Goal: Information Seeking & Learning: Learn about a topic

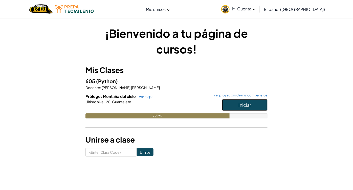
click at [226, 106] on button "Iniciar" at bounding box center [245, 105] width 46 height 12
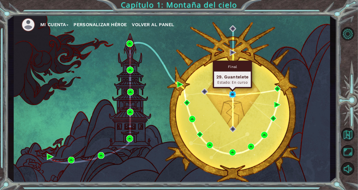
click at [235, 93] on img at bounding box center [232, 94] width 7 height 7
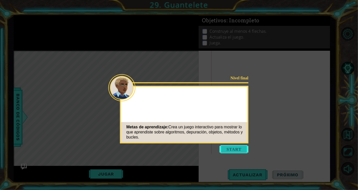
click at [236, 145] on button "Start" at bounding box center [233, 149] width 29 height 8
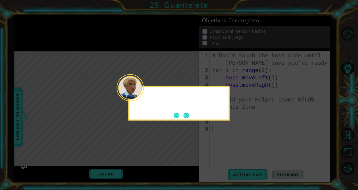
drag, startPoint x: 236, startPoint y: 145, endPoint x: 138, endPoint y: 90, distance: 112.6
click at [138, 90] on body "1 ההההההההההההההההההההההההההההההההההההההההההההההההההההההההההההההההההההההההההההה…" at bounding box center [179, 95] width 358 height 190
click at [185, 117] on button "Next" at bounding box center [186, 115] width 6 height 6
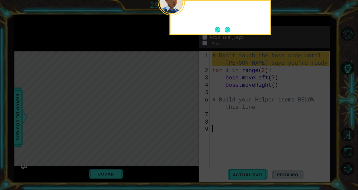
click at [185, 117] on icon at bounding box center [179, 28] width 358 height 322
drag, startPoint x: 185, startPoint y: 117, endPoint x: 225, endPoint y: 25, distance: 101.0
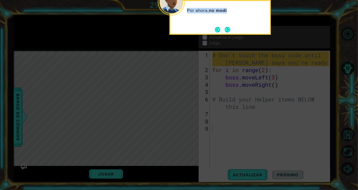
click at [225, 25] on body "1 ההההההההההההההההההההההההההההההההההההההההההההההההההההההההההההההההההההההההההההה…" at bounding box center [179, 95] width 358 height 190
drag, startPoint x: 225, startPoint y: 25, endPoint x: 226, endPoint y: 28, distance: 3.9
click at [226, 28] on button "Next" at bounding box center [227, 30] width 6 height 6
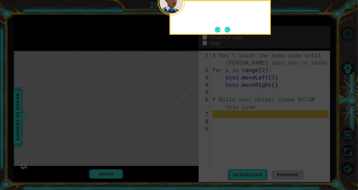
click at [226, 28] on button "Next" at bounding box center [227, 30] width 6 height 6
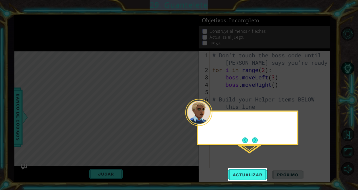
click at [226, 28] on icon at bounding box center [179, 95] width 358 height 190
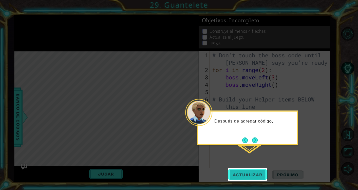
click at [232, 177] on button "Actualizar" at bounding box center [248, 174] width 40 height 13
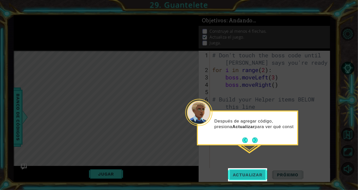
click at [232, 177] on button "Actualizar" at bounding box center [248, 174] width 40 height 13
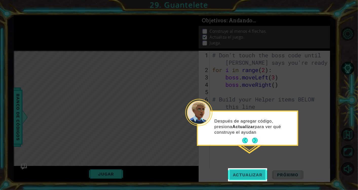
click at [232, 177] on button "Actualizar" at bounding box center [248, 174] width 40 height 13
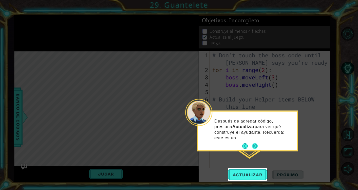
click at [253, 143] on button "Next" at bounding box center [255, 146] width 6 height 6
click at [253, 138] on icon at bounding box center [179, 95] width 358 height 190
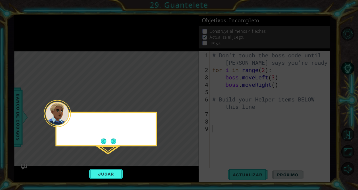
click at [253, 138] on icon at bounding box center [179, 95] width 358 height 190
drag, startPoint x: 253, startPoint y: 138, endPoint x: 73, endPoint y: 112, distance: 182.6
click at [73, 112] on body "1 ההההההההההההההההההההההההההההההההההההההההההההההההההההההההההההההההההההההההההההה…" at bounding box center [179, 95] width 358 height 190
drag, startPoint x: 73, startPoint y: 112, endPoint x: 114, endPoint y: 141, distance: 50.2
click at [114, 141] on button "Next" at bounding box center [114, 141] width 6 height 6
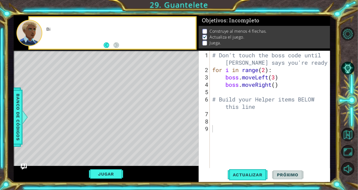
click at [114, 141] on div "Level Map" at bounding box center [131, 125] width 234 height 149
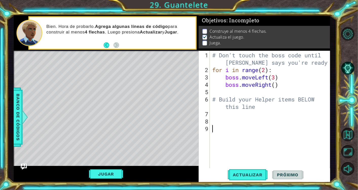
drag, startPoint x: 208, startPoint y: 126, endPoint x: 217, endPoint y: 116, distance: 13.1
click at [217, 116] on div "1 2 3 4 5 6 7 8 9 # Don't touch the boss code until [PERSON_NAME] says you're r…" at bounding box center [263, 109] width 130 height 117
click at [217, 116] on div "# Don't touch the boss code until [PERSON_NAME] says you're ready! for i in ran…" at bounding box center [271, 120] width 120 height 139
type textarea "h"
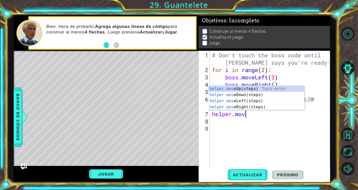
type textarea "h"
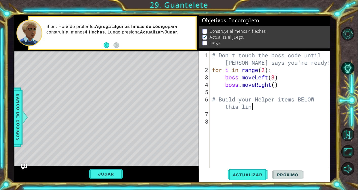
type textarea "# Build your Helper items BELOW this line"
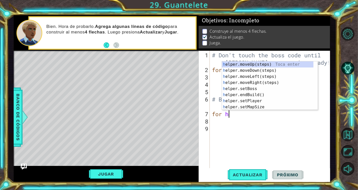
type textarea "for he"
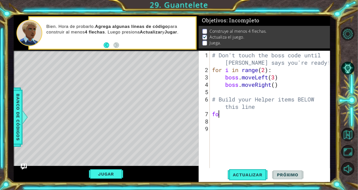
type textarea "f"
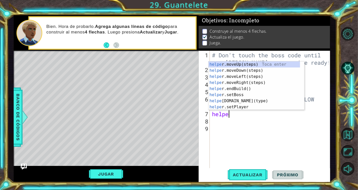
scroll to position [0, 1]
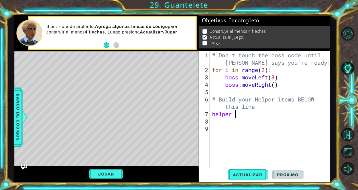
type textarea "helper"
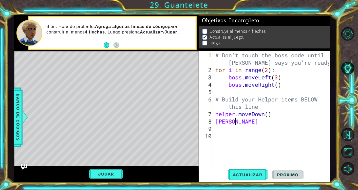
type textarea "herpe"
click at [244, 174] on span "Actualizar" at bounding box center [248, 174] width 40 height 5
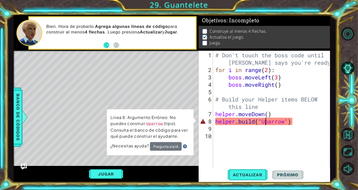
click at [265, 122] on div "# Don't touch the boss code until [PERSON_NAME] says you're ready! for i in ran…" at bounding box center [272, 120] width 117 height 139
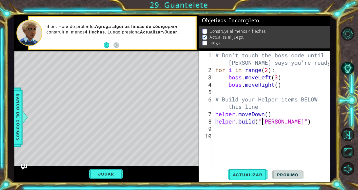
type textarea "[DOMAIN_NAME]("uparrow")"
click at [254, 174] on span "Actualizar" at bounding box center [248, 174] width 40 height 5
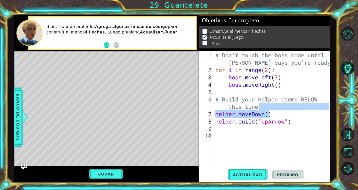
drag, startPoint x: 304, startPoint y: 109, endPoint x: 268, endPoint y: 112, distance: 36.8
click at [268, 112] on div "# Don't touch the boss code until [PERSON_NAME] says you're ready! for i in ran…" at bounding box center [272, 120] width 117 height 139
click at [295, 119] on div "# Don't touch the boss code until [PERSON_NAME] says you're ready! for i in ran…" at bounding box center [272, 120] width 117 height 139
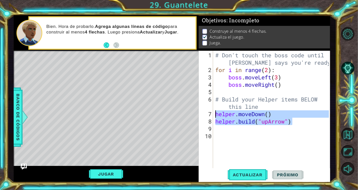
drag, startPoint x: 295, startPoint y: 119, endPoint x: 213, endPoint y: 112, distance: 82.3
click at [213, 112] on div "[DOMAIN_NAME]("upArrow") 1 2 3 4 5 6 7 8 9 10 # Don't touch the boss code until…" at bounding box center [263, 109] width 130 height 117
paste textarea "Code Area"
type textarea "[DOMAIN_NAME]("upArrow")"
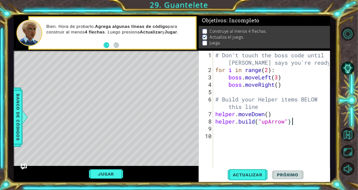
scroll to position [0, 0]
paste textarea "[DOMAIN_NAME]("upArrow")"
type textarea "[DOMAIN_NAME]("upArrow")"
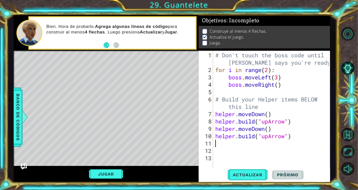
paste textarea "[DOMAIN_NAME]("upArrow")"
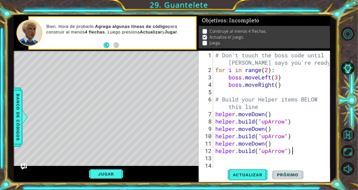
type textarea "[DOMAIN_NAME]("upArrow")"
paste textarea "[DOMAIN_NAME]("upArrow")"
type textarea "[DOMAIN_NAME]("upArrow")"
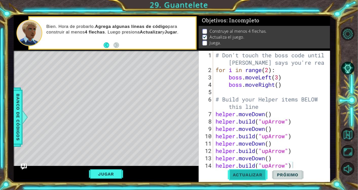
click at [242, 173] on span "Actualizar" at bounding box center [248, 174] width 40 height 5
click at [111, 174] on button "Jugar" at bounding box center [106, 174] width 34 height 10
click at [111, 174] on div "helper methods moveLeft(steps) moveRight(steps) moveUp(steps) moveDown(steps) b…" at bounding box center [172, 98] width 316 height 167
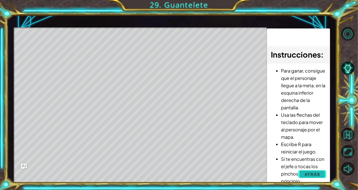
click at [304, 173] on button "Atrás" at bounding box center [312, 174] width 28 height 10
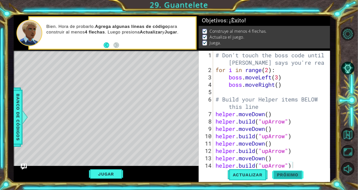
click at [287, 173] on span "Próximo" at bounding box center [287, 174] width 31 height 5
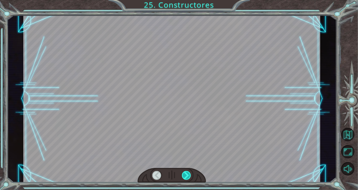
click at [189, 172] on div at bounding box center [186, 175] width 9 height 9
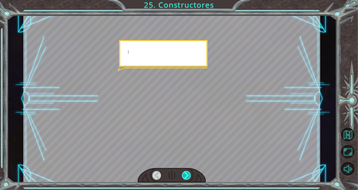
click at [189, 172] on div at bounding box center [186, 175] width 9 height 9
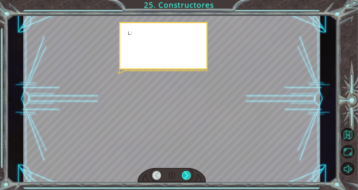
click at [189, 172] on div at bounding box center [186, 175] width 9 height 9
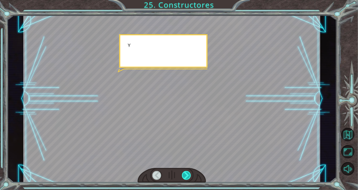
click at [189, 172] on div at bounding box center [186, 175] width 9 height 9
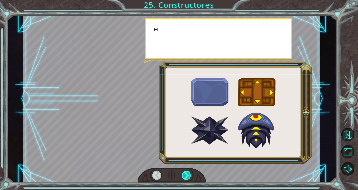
click at [189, 172] on div at bounding box center [186, 175] width 9 height 9
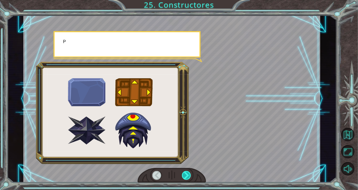
click at [189, 172] on div at bounding box center [186, 175] width 9 height 9
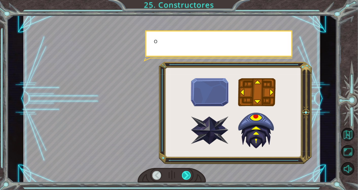
click at [189, 172] on div at bounding box center [186, 175] width 9 height 9
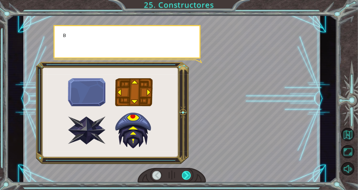
click at [189, 172] on div at bounding box center [186, 175] width 9 height 9
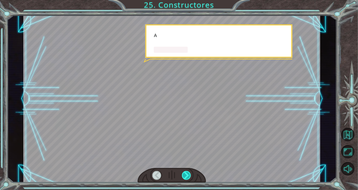
click at [189, 172] on div at bounding box center [186, 175] width 9 height 9
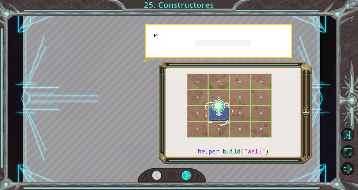
click at [189, 172] on div at bounding box center [186, 175] width 9 height 9
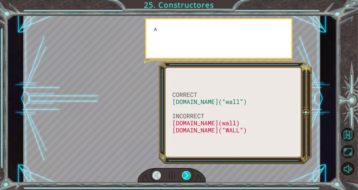
click at [189, 172] on div at bounding box center [186, 175] width 9 height 9
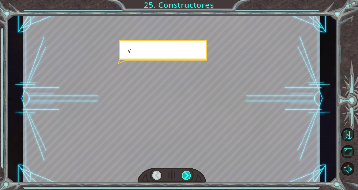
click at [189, 172] on div at bounding box center [186, 175] width 9 height 9
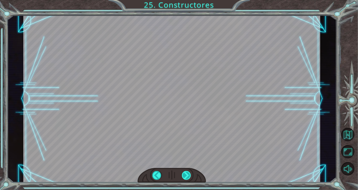
click at [189, 172] on div at bounding box center [186, 175] width 9 height 9
click at [189, 0] on div "CORRECT [DOMAIN_NAME](“wall”) INCORRECT [DOMAIN_NAME](wall) [DOMAIN_NAME](“WALL…" at bounding box center [179, 0] width 358 height 0
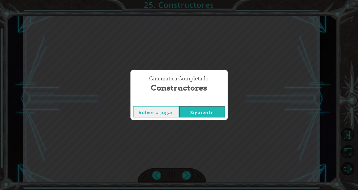
click at [189, 172] on div "Cinemática Completado Constructores Volver a jugar [GEOGRAPHIC_DATA]" at bounding box center [179, 95] width 358 height 190
drag, startPoint x: 189, startPoint y: 172, endPoint x: 199, endPoint y: 112, distance: 60.8
click at [199, 112] on div "Cinemática Completado Constructores Volver a jugar [GEOGRAPHIC_DATA]" at bounding box center [179, 95] width 358 height 190
drag, startPoint x: 199, startPoint y: 112, endPoint x: 192, endPoint y: 112, distance: 7.3
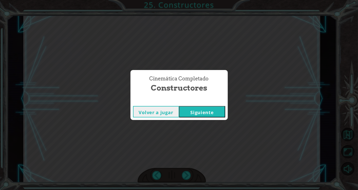
click at [192, 112] on button "Siguiente" at bounding box center [202, 111] width 46 height 11
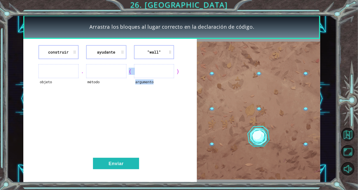
drag, startPoint x: 192, startPoint y: 112, endPoint x: 109, endPoint y: 52, distance: 101.8
click at [109, 52] on div "construir ayudante "wall" objeto . método ( argumento ) Enviar" at bounding box center [109, 110] width 173 height 143
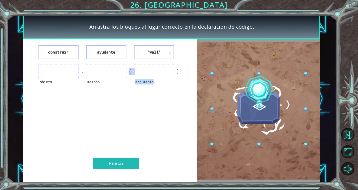
drag, startPoint x: 109, startPoint y: 52, endPoint x: 106, endPoint y: 80, distance: 28.1
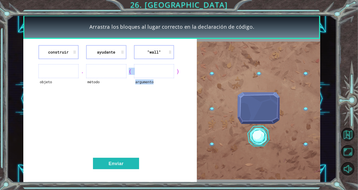
click at [106, 80] on div "método" at bounding box center [106, 85] width 40 height 14
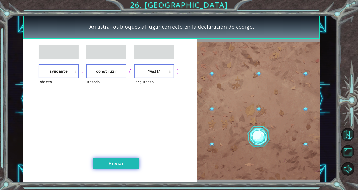
click at [112, 160] on button "Enviar" at bounding box center [116, 162] width 46 height 11
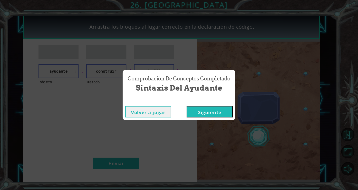
drag, startPoint x: 97, startPoint y: 127, endPoint x: 217, endPoint y: 109, distance: 121.2
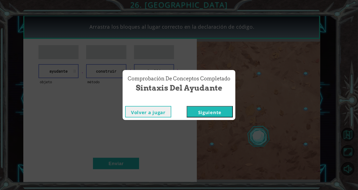
click at [217, 109] on button "Siguiente" at bounding box center [210, 111] width 46 height 11
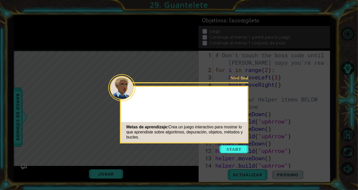
click at [233, 147] on button "Start" at bounding box center [233, 149] width 29 height 8
click at [233, 147] on icon at bounding box center [179, 95] width 358 height 190
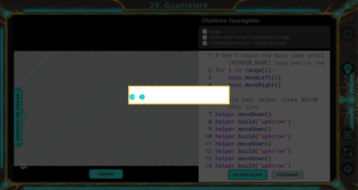
click at [141, 95] on button "Next" at bounding box center [142, 97] width 6 height 6
click at [141, 96] on icon at bounding box center [179, 95] width 358 height 190
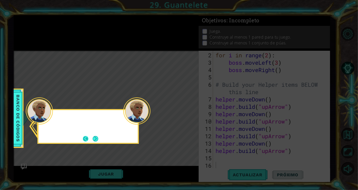
scroll to position [14, 0]
click at [96, 141] on button "Next" at bounding box center [96, 139] width 6 height 6
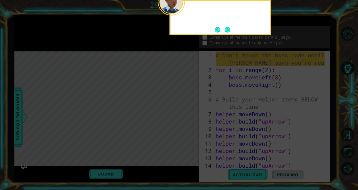
scroll to position [0, 0]
click at [96, 138] on icon at bounding box center [179, 28] width 358 height 322
click at [228, 30] on button "Next" at bounding box center [227, 30] width 6 height 6
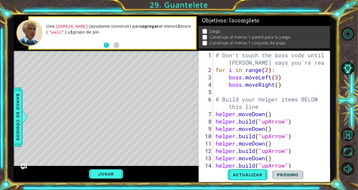
click at [105, 45] on button "Back" at bounding box center [109, 45] width 10 height 6
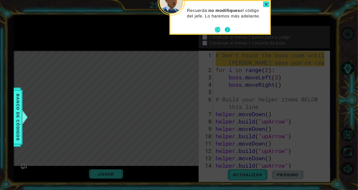
click at [227, 28] on button "Next" at bounding box center [227, 30] width 6 height 6
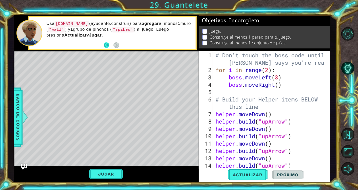
click at [106, 43] on button "Back" at bounding box center [109, 45] width 10 height 6
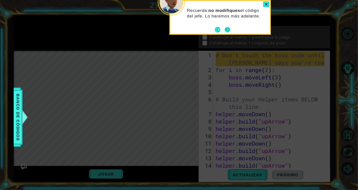
click at [224, 28] on button "Next" at bounding box center [227, 30] width 6 height 6
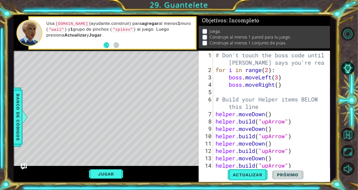
drag, startPoint x: 237, startPoint y: 104, endPoint x: 232, endPoint y: 127, distance: 23.9
click at [232, 127] on div "# Don't touch the boss code until [PERSON_NAME] says you're ready! for i in ran…" at bounding box center [270, 120] width 112 height 139
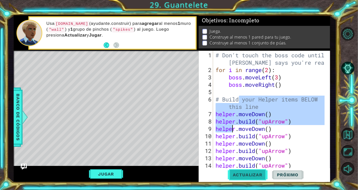
click at [245, 174] on span "Actualizar" at bounding box center [248, 174] width 40 height 5
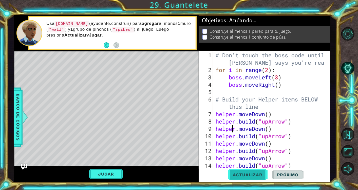
type textarea "helper.moveDown()"
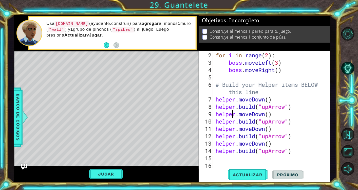
click at [219, 156] on div "for i in range ( 2 ) : boss . moveLeft ( 3 ) boss . moveRight ( ) # Build your …" at bounding box center [270, 117] width 112 height 132
type textarea "he"
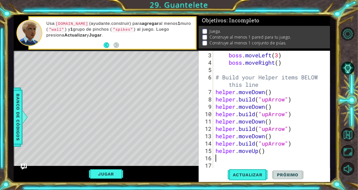
scroll to position [22, 0]
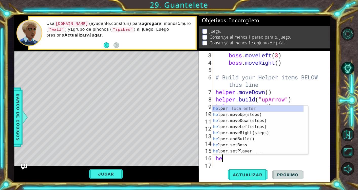
type textarea "hel"
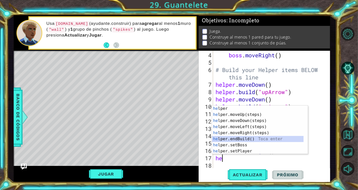
scroll to position [0, 0]
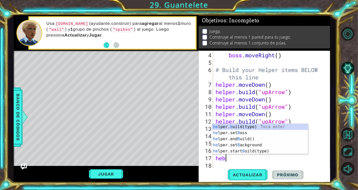
type textarea "[DOMAIN_NAME]("wall")"
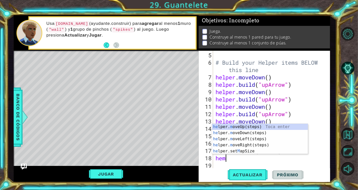
type textarea "hemr"
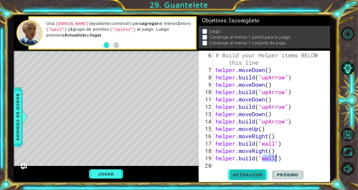
type textarea "[DOMAIN_NAME]("wall")"
click at [242, 179] on button "Actualizar" at bounding box center [248, 174] width 40 height 13
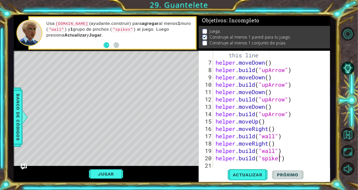
scroll to position [0, 3]
click at [240, 174] on span "Actualizar" at bounding box center [248, 174] width 40 height 5
click at [288, 151] on div "# Build your Helper items BELOW this line helper . moveDown ( ) helper . build …" at bounding box center [270, 113] width 112 height 139
type textarea "[DOMAIN_NAME]("wall")"
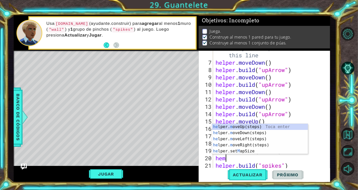
scroll to position [0, 0]
type textarea "hemr"
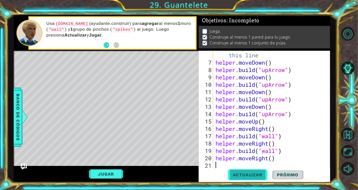
click at [256, 178] on button "Actualizar" at bounding box center [248, 174] width 40 height 13
click at [104, 173] on button "Jugar" at bounding box center [106, 174] width 34 height 10
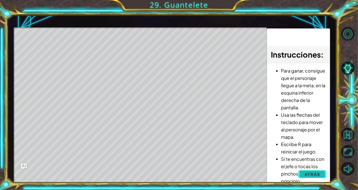
click at [311, 172] on span "Atrás" at bounding box center [311, 173] width 15 height 5
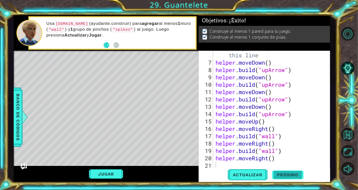
click at [287, 174] on span "Próximo" at bounding box center [287, 174] width 31 height 5
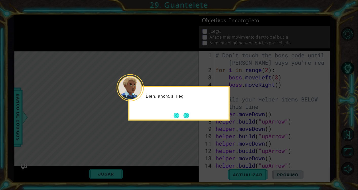
click at [188, 114] on button "Next" at bounding box center [186, 115] width 6 height 6
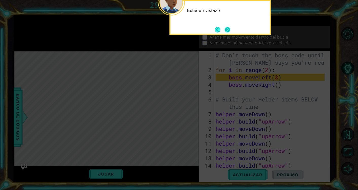
click at [226, 29] on button "Next" at bounding box center [227, 30] width 6 height 6
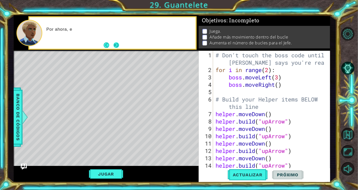
click at [115, 46] on button "Next" at bounding box center [116, 45] width 6 height 6
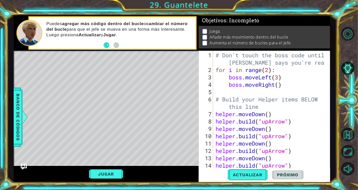
click at [270, 69] on div "# Don't touch the boss code until [PERSON_NAME] says you're ready! for i in ran…" at bounding box center [270, 120] width 112 height 139
click at [249, 171] on button "Actualizar" at bounding box center [248, 174] width 40 height 13
click at [209, 123] on div "8" at bounding box center [205, 120] width 13 height 7
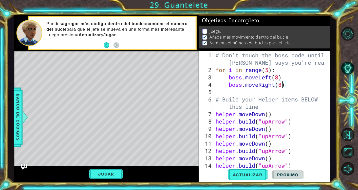
type textarea "[DOMAIN_NAME]("upArrow")"
click at [101, 175] on button "Jugar" at bounding box center [106, 174] width 34 height 10
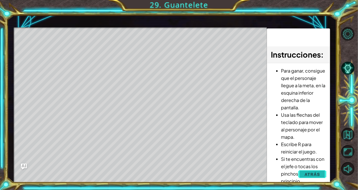
click at [318, 171] on span "Atrás" at bounding box center [311, 173] width 15 height 5
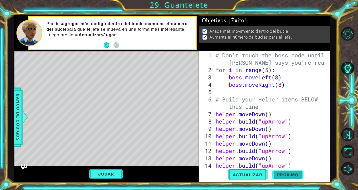
click at [294, 173] on span "Próximo" at bounding box center [287, 175] width 31 height 5
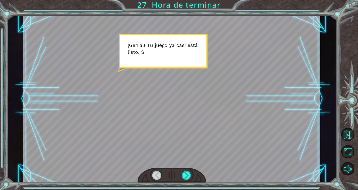
click at [185, 170] on div at bounding box center [171, 175] width 68 height 15
click at [184, 174] on div at bounding box center [186, 175] width 9 height 9
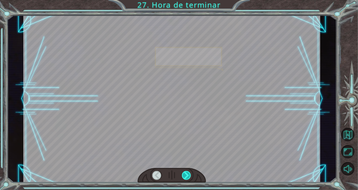
click at [184, 174] on div at bounding box center [186, 175] width 9 height 9
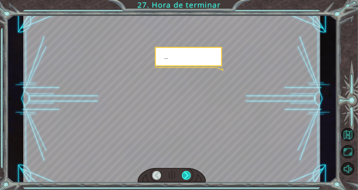
click at [184, 174] on div at bounding box center [186, 175] width 9 height 9
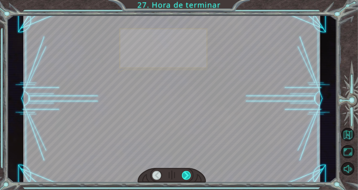
click at [184, 174] on div at bounding box center [186, 175] width 9 height 9
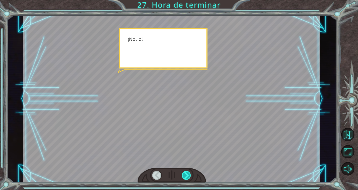
click at [184, 174] on div at bounding box center [186, 175] width 9 height 9
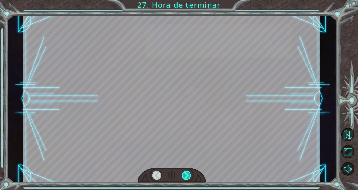
click at [184, 174] on div at bounding box center [186, 175] width 9 height 9
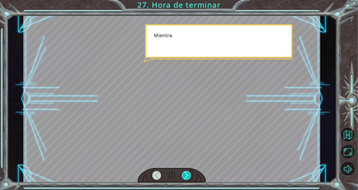
click at [184, 174] on div at bounding box center [186, 175] width 9 height 9
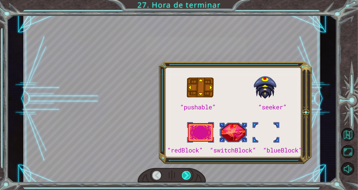
click at [184, 174] on div at bounding box center [186, 175] width 9 height 9
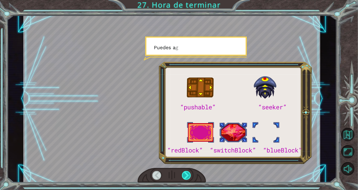
click at [184, 174] on div at bounding box center [186, 175] width 9 height 9
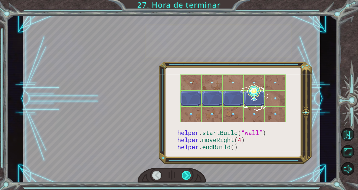
click at [184, 174] on div at bounding box center [186, 175] width 9 height 9
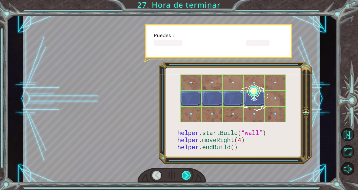
click at [184, 174] on div at bounding box center [186, 175] width 9 height 9
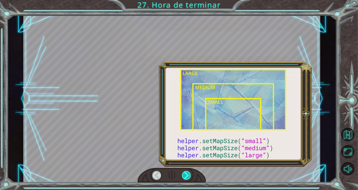
click at [184, 174] on div at bounding box center [186, 175] width 9 height 9
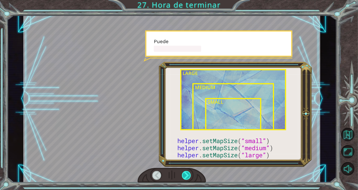
click at [184, 174] on div at bounding box center [186, 175] width 9 height 9
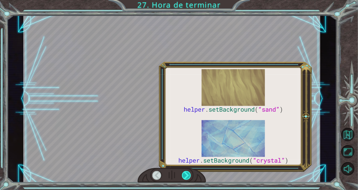
click at [184, 174] on div at bounding box center [186, 175] width 9 height 9
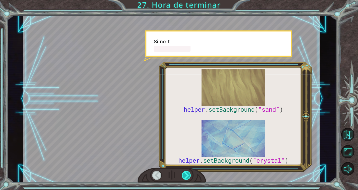
click at [184, 174] on div at bounding box center [186, 175] width 9 height 9
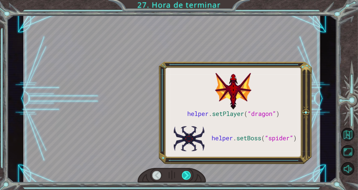
click at [184, 174] on div at bounding box center [186, 175] width 9 height 9
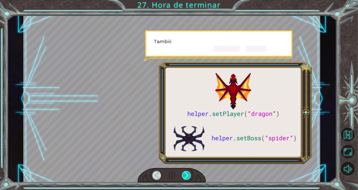
click at [184, 174] on div at bounding box center [186, 175] width 9 height 9
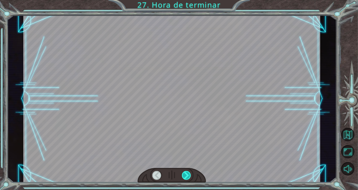
click at [184, 174] on div at bounding box center [186, 175] width 9 height 9
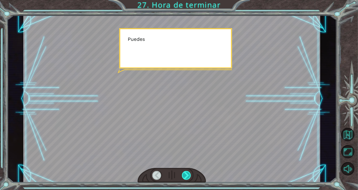
click at [184, 174] on div at bounding box center [186, 175] width 9 height 9
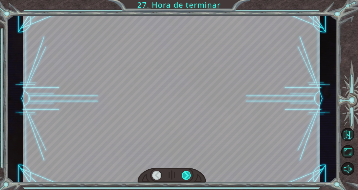
click at [184, 174] on div at bounding box center [186, 175] width 9 height 9
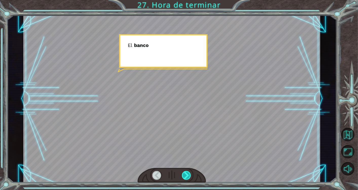
click at [184, 174] on div at bounding box center [186, 175] width 9 height 9
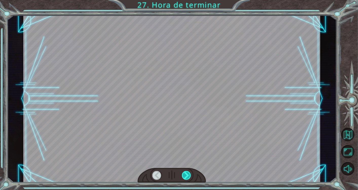
click at [184, 174] on div at bounding box center [186, 175] width 9 height 9
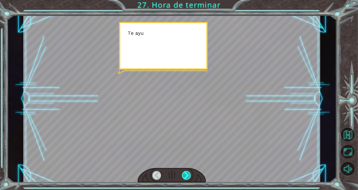
click at [184, 174] on div at bounding box center [186, 175] width 9 height 9
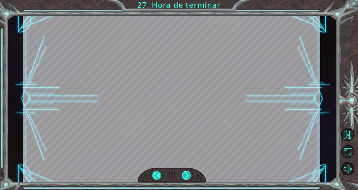
click at [184, 0] on div "helper . setPlayer ( “dragon” ) helper . setBoss ( “spider” ) ¡ G e n i a l ! T…" at bounding box center [179, 0] width 358 height 0
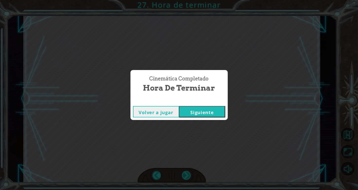
click at [184, 174] on div "Cinemática Completado Hora de terminar Volver a jugar [GEOGRAPHIC_DATA]" at bounding box center [179, 95] width 358 height 190
drag, startPoint x: 184, startPoint y: 174, endPoint x: 183, endPoint y: 112, distance: 61.8
click at [184, 112] on button "Siguiente" at bounding box center [202, 111] width 46 height 11
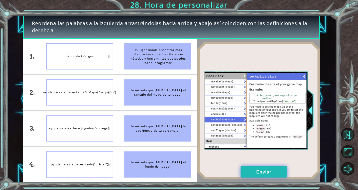
click at [256, 169] on button "Enviar" at bounding box center [263, 171] width 46 height 11
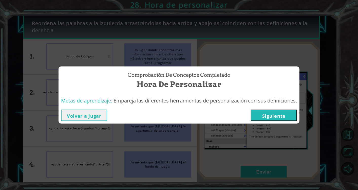
click at [277, 110] on button "Siguiente" at bounding box center [274, 114] width 46 height 11
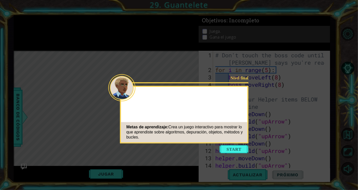
click at [232, 146] on button "Start" at bounding box center [233, 149] width 29 height 8
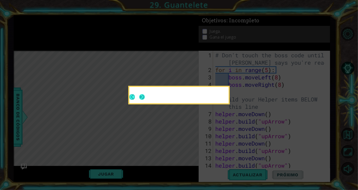
click at [145, 97] on button "Next" at bounding box center [142, 97] width 6 height 6
click at [140, 98] on icon at bounding box center [179, 95] width 358 height 190
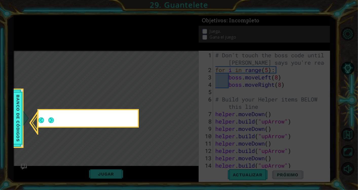
click at [140, 98] on icon at bounding box center [179, 95] width 358 height 190
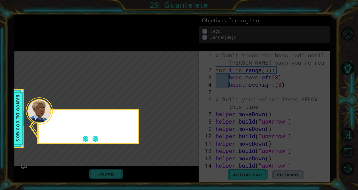
click at [54, 119] on div at bounding box center [87, 119] width 99 height 14
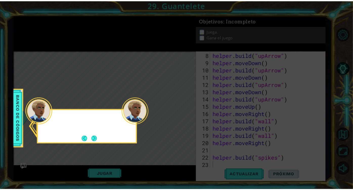
scroll to position [66, 0]
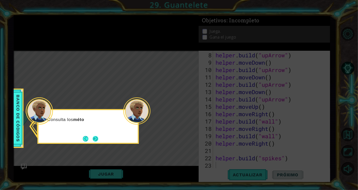
click at [97, 136] on button "Next" at bounding box center [96, 139] width 6 height 6
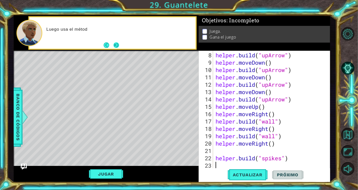
click at [115, 48] on button "Next" at bounding box center [116, 45] width 6 height 6
click at [116, 42] on button "Next" at bounding box center [116, 45] width 6 height 6
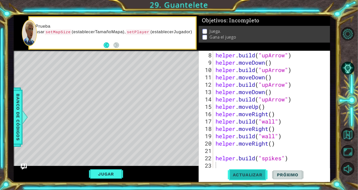
click at [230, 174] on span "Actualizar" at bounding box center [248, 174] width 40 height 5
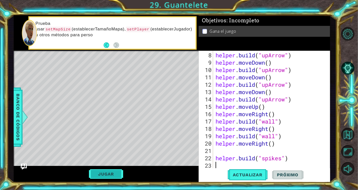
click at [118, 172] on button "Jugar" at bounding box center [106, 174] width 34 height 10
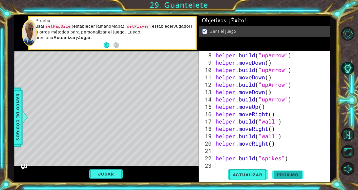
click at [290, 173] on span "Próximo" at bounding box center [287, 174] width 31 height 5
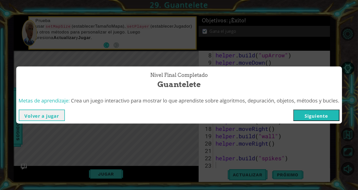
click at [333, 116] on button "Siguiente" at bounding box center [316, 114] width 46 height 11
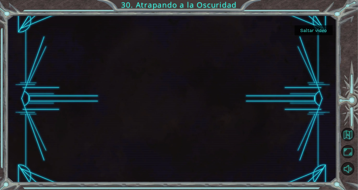
click at [308, 28] on button "Saltar video" at bounding box center [313, 30] width 38 height 10
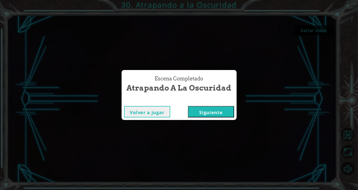
click at [206, 114] on button "Siguiente" at bounding box center [211, 111] width 46 height 11
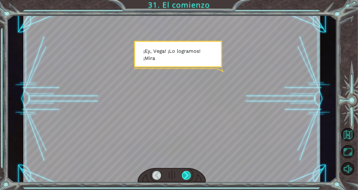
click at [186, 172] on div at bounding box center [186, 175] width 9 height 9
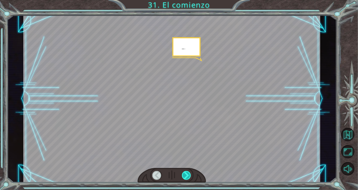
click at [186, 172] on div at bounding box center [186, 175] width 9 height 9
click at [185, 174] on div at bounding box center [186, 175] width 9 height 9
click at [185, 175] on div at bounding box center [186, 175] width 9 height 9
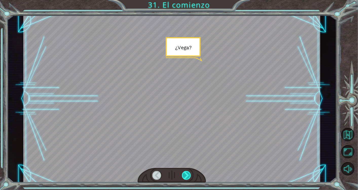
click at [185, 175] on div at bounding box center [186, 175] width 9 height 9
click at [185, 173] on div at bounding box center [186, 175] width 9 height 9
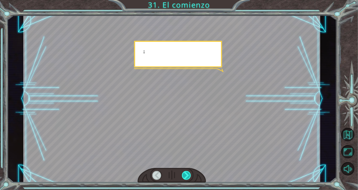
click at [185, 172] on div at bounding box center [186, 175] width 9 height 9
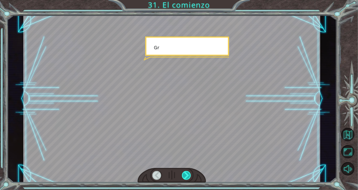
click at [185, 173] on div at bounding box center [186, 175] width 9 height 9
click at [187, 175] on div at bounding box center [186, 175] width 9 height 9
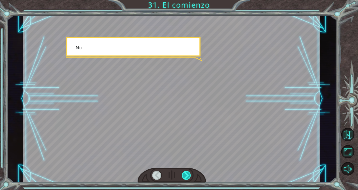
click at [187, 174] on div at bounding box center [186, 175] width 9 height 9
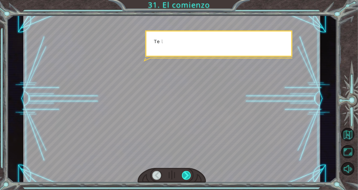
click at [188, 174] on div at bounding box center [186, 175] width 9 height 9
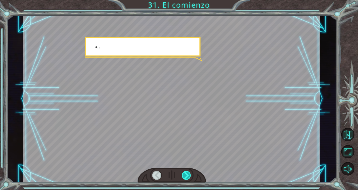
click at [188, 174] on div at bounding box center [186, 175] width 9 height 9
click at [188, 175] on div at bounding box center [186, 175] width 9 height 9
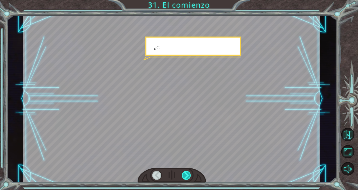
click at [187, 177] on div at bounding box center [186, 175] width 9 height 9
click at [186, 177] on div at bounding box center [186, 175] width 9 height 9
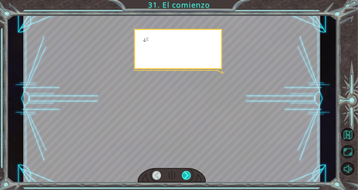
click at [186, 177] on div at bounding box center [186, 175] width 9 height 9
click at [186, 176] on div at bounding box center [186, 175] width 9 height 9
click at [185, 175] on div at bounding box center [186, 175] width 9 height 9
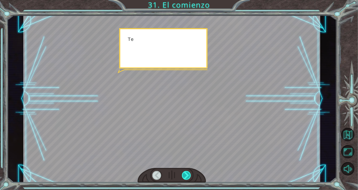
click at [185, 175] on div at bounding box center [186, 175] width 9 height 9
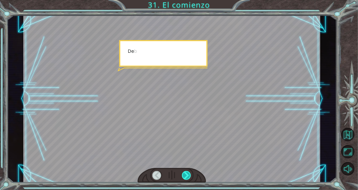
click at [185, 175] on div at bounding box center [186, 175] width 9 height 9
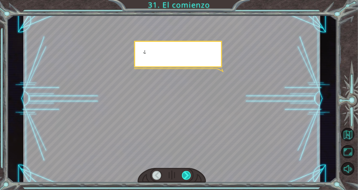
click at [185, 175] on div at bounding box center [186, 175] width 9 height 9
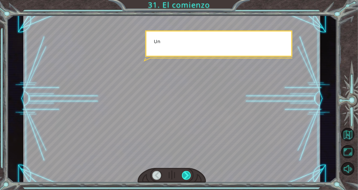
click at [185, 175] on div at bounding box center [186, 175] width 9 height 9
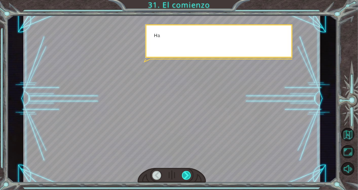
click at [185, 175] on div at bounding box center [186, 175] width 9 height 9
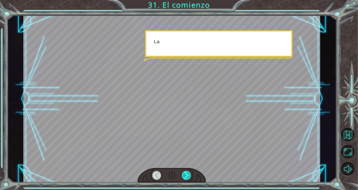
click at [185, 175] on div at bounding box center [186, 175] width 9 height 9
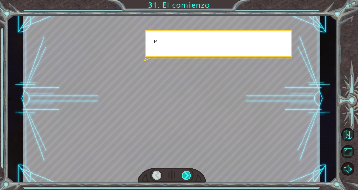
click at [184, 172] on div at bounding box center [186, 175] width 9 height 9
click at [185, 173] on div at bounding box center [186, 175] width 9 height 9
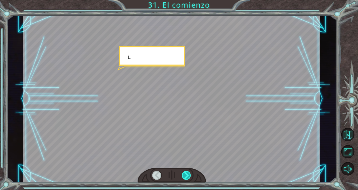
click at [186, 174] on div at bounding box center [186, 175] width 9 height 9
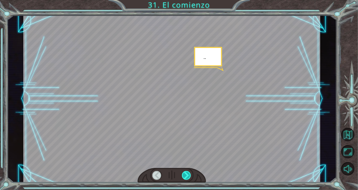
click at [186, 174] on div at bounding box center [186, 175] width 9 height 9
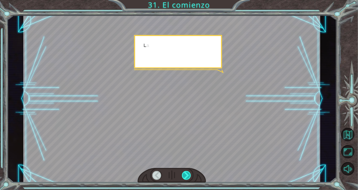
click at [186, 174] on div at bounding box center [186, 175] width 9 height 9
click at [186, 173] on div at bounding box center [186, 175] width 9 height 9
click at [185, 172] on div at bounding box center [186, 175] width 9 height 9
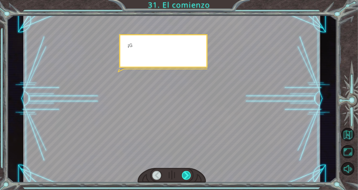
click at [187, 171] on div at bounding box center [186, 175] width 9 height 9
click at [187, 170] on div at bounding box center [171, 175] width 68 height 15
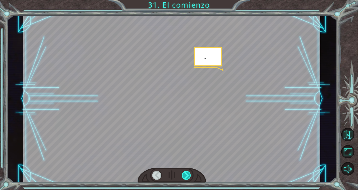
click at [186, 172] on div at bounding box center [171, 175] width 68 height 15
click at [187, 173] on div at bounding box center [186, 175] width 9 height 9
click at [187, 175] on div at bounding box center [186, 175] width 9 height 9
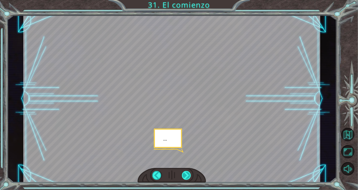
click at [187, 175] on div at bounding box center [186, 175] width 9 height 9
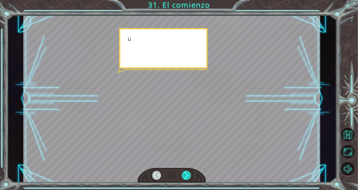
click at [187, 175] on div at bounding box center [186, 175] width 9 height 9
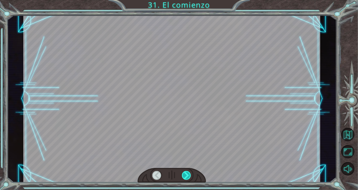
click at [187, 176] on div at bounding box center [186, 175] width 9 height 9
click at [186, 177] on div at bounding box center [186, 175] width 9 height 9
click at [187, 177] on div at bounding box center [186, 175] width 9 height 9
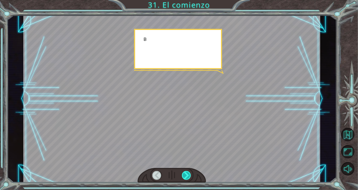
click at [187, 176] on div at bounding box center [186, 175] width 9 height 9
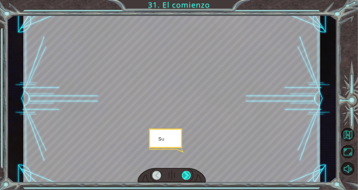
click at [187, 176] on div at bounding box center [186, 175] width 9 height 9
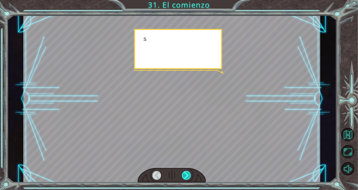
click at [186, 175] on div at bounding box center [186, 175] width 9 height 9
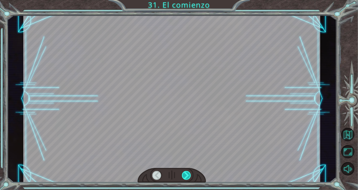
click at [186, 174] on div at bounding box center [186, 175] width 9 height 9
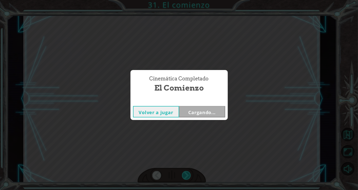
click at [186, 174] on div "Cinemática Completado El comienzo Volver a jugar Cargando..." at bounding box center [179, 95] width 358 height 190
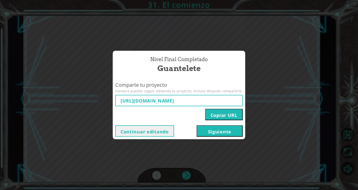
type input "[URL][DOMAIN_NAME]"
drag, startPoint x: 186, startPoint y: 174, endPoint x: 178, endPoint y: 141, distance: 34.0
click at [177, 141] on div "Nivel final Completado Guantelete Comparte tu proyecto Siempre puedes seguir ed…" at bounding box center [179, 95] width 358 height 190
click at [216, 129] on button "Siguiente" at bounding box center [219, 130] width 46 height 11
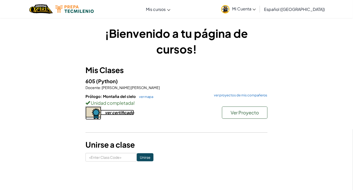
click at [125, 112] on div "ver certificado" at bounding box center [119, 112] width 29 height 5
click at [49, 9] on img "Home" at bounding box center [41, 9] width 24 height 10
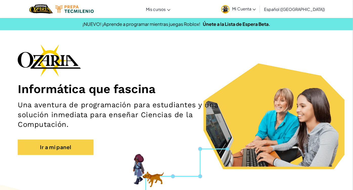
click at [80, 13] on div at bounding box center [62, 9] width 72 height 18
click at [81, 7] on img at bounding box center [74, 9] width 38 height 8
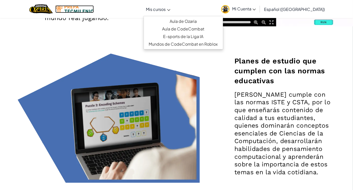
scroll to position [731, 0]
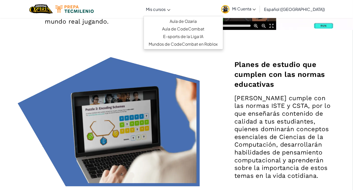
click at [166, 11] on span "Mis cursos" at bounding box center [156, 9] width 20 height 5
click at [187, 22] on link "Aula de Ozaria" at bounding box center [183, 21] width 79 height 8
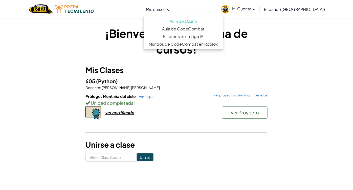
click at [173, 11] on link "Mis cursos" at bounding box center [158, 9] width 29 height 14
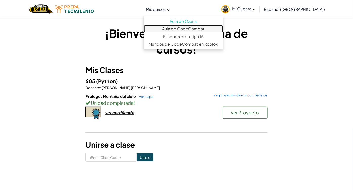
click at [195, 31] on link "Aula de CodeCombat" at bounding box center [183, 29] width 79 height 8
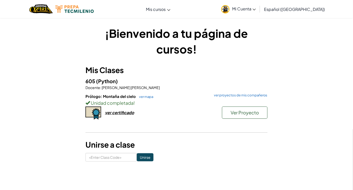
click at [250, 13] on link "Mi Cuenta" at bounding box center [239, 9] width 40 height 16
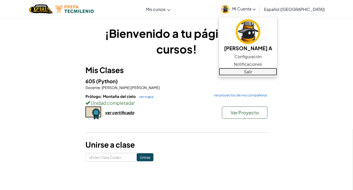
click at [251, 72] on link "Salir" at bounding box center [248, 72] width 58 height 8
